Goal: Task Accomplishment & Management: Manage account settings

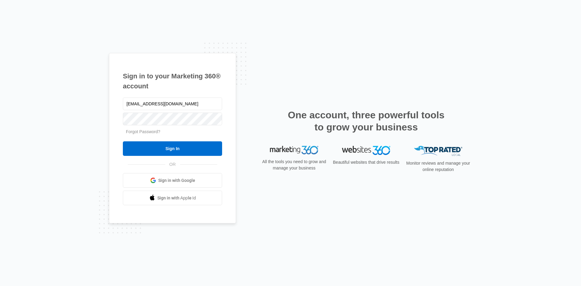
type input "abailey@maa4sports.com"
click at [177, 147] on input "Sign In" at bounding box center [172, 148] width 99 height 15
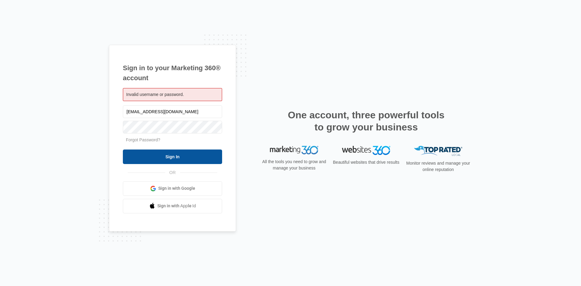
click at [183, 155] on input "Sign In" at bounding box center [172, 156] width 99 height 15
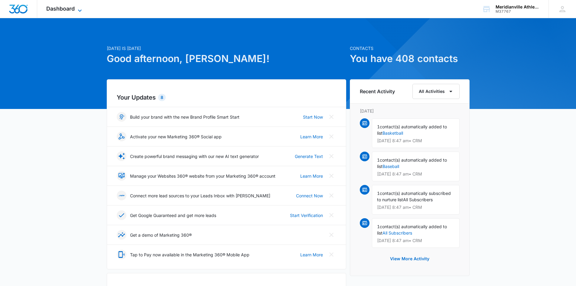
click at [69, 11] on span "Dashboard" at bounding box center [60, 8] width 28 height 6
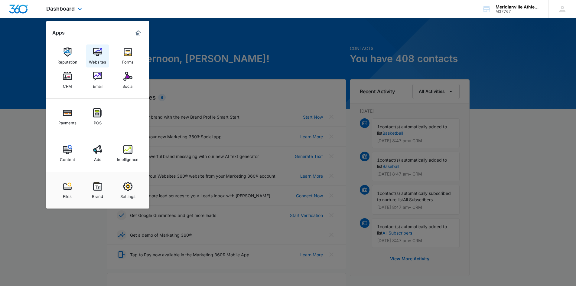
click at [94, 51] on img at bounding box center [97, 52] width 9 height 9
